Goal: Find specific page/section: Find specific page/section

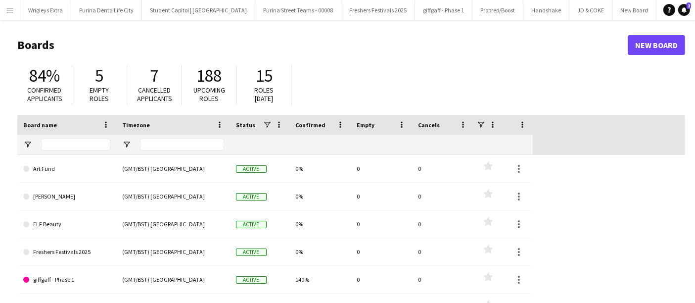
click at [14, 7] on button "Menu" at bounding box center [10, 10] width 20 height 20
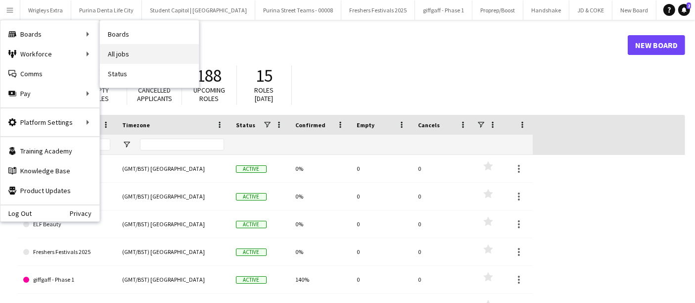
click at [134, 54] on link "All jobs" at bounding box center [149, 54] width 99 height 20
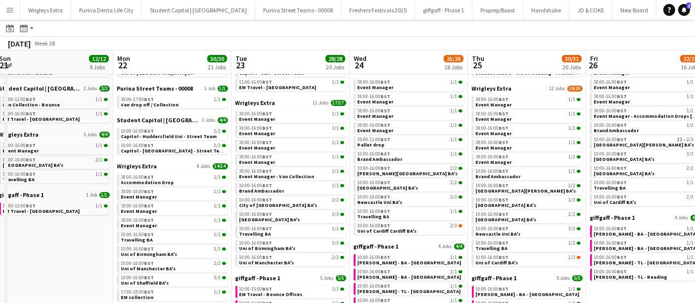
scroll to position [99, 0]
click at [145, 164] on span "Wrigleys Extra" at bounding box center [137, 165] width 40 height 7
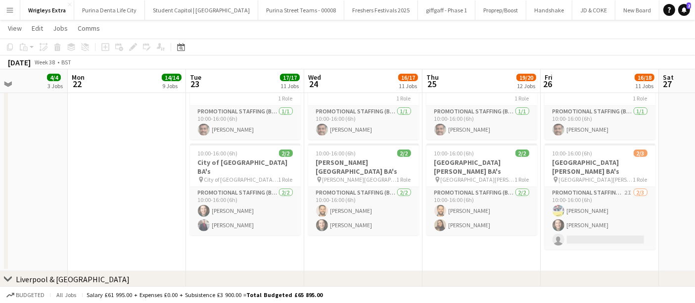
scroll to position [627, 0]
